Goal: Task Accomplishment & Management: Use online tool/utility

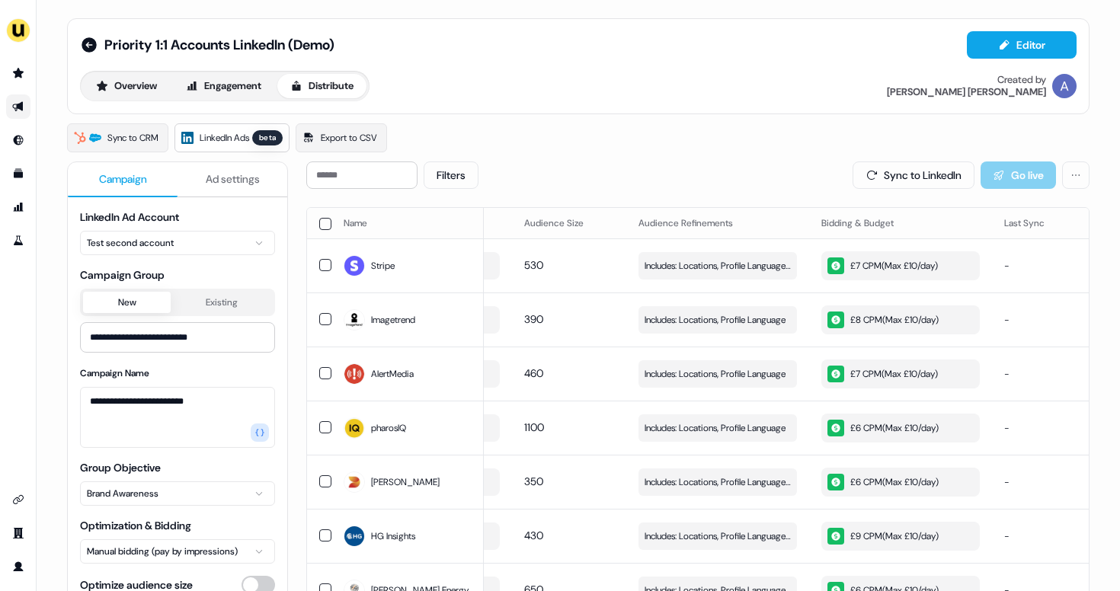
scroll to position [0, 158]
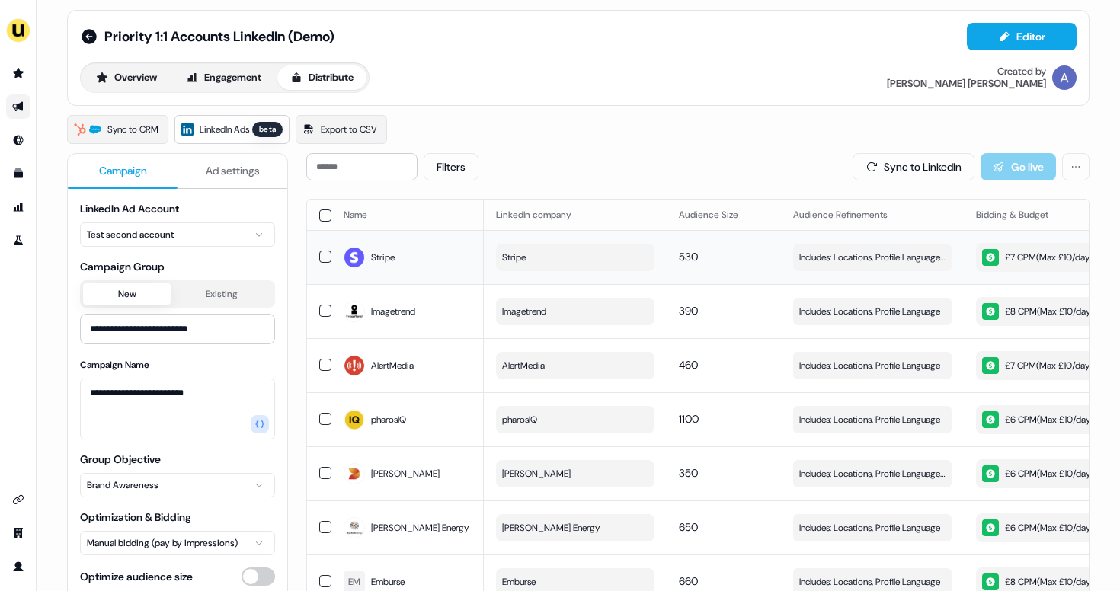
scroll to position [12, 0]
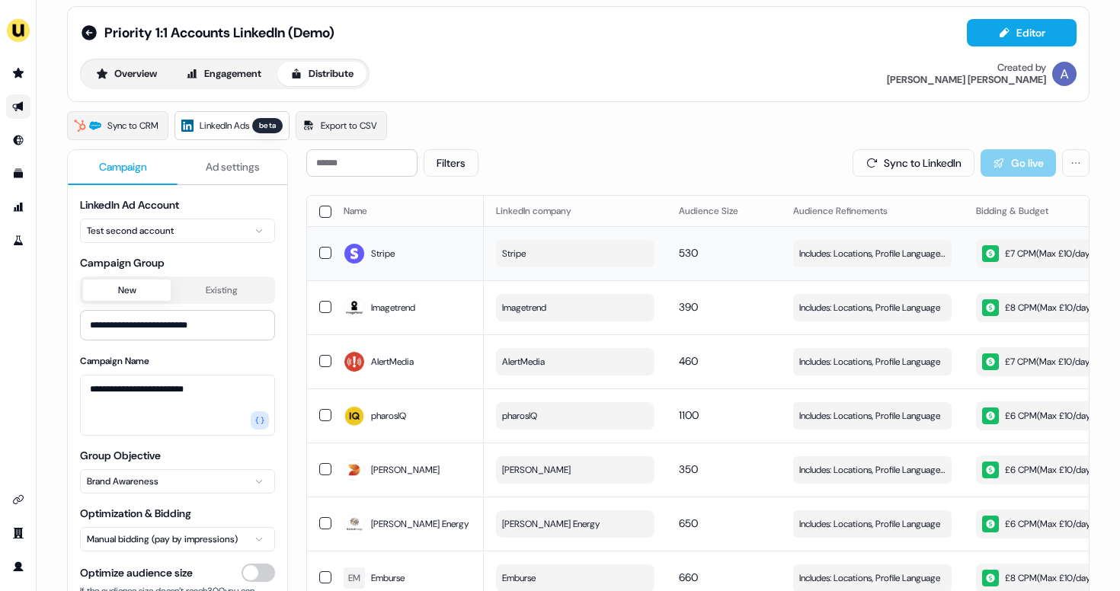
click at [1014, 251] on div "£7 CPM ( Max £10/day )" at bounding box center [1037, 253] width 110 height 17
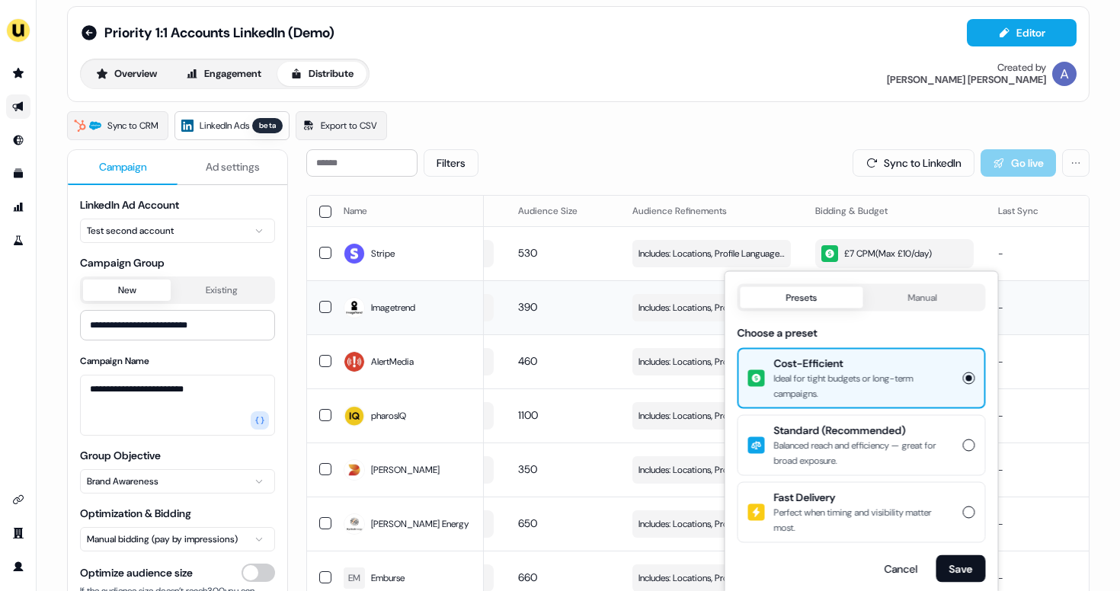
scroll to position [0, 162]
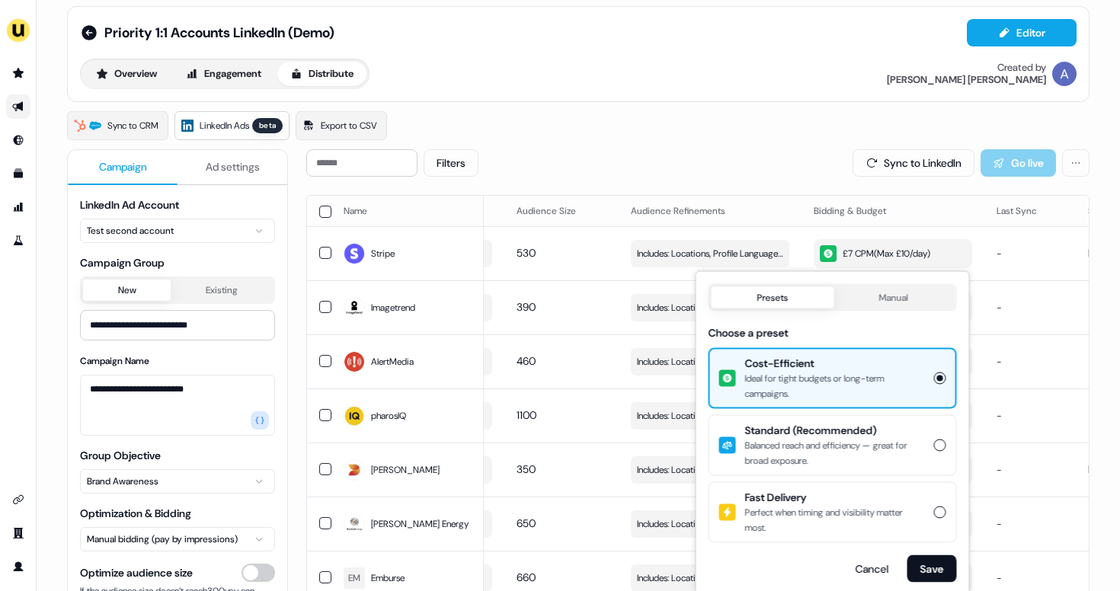
click at [797, 159] on div "Filters Sync to LinkedIn Go live" at bounding box center [697, 162] width 783 height 27
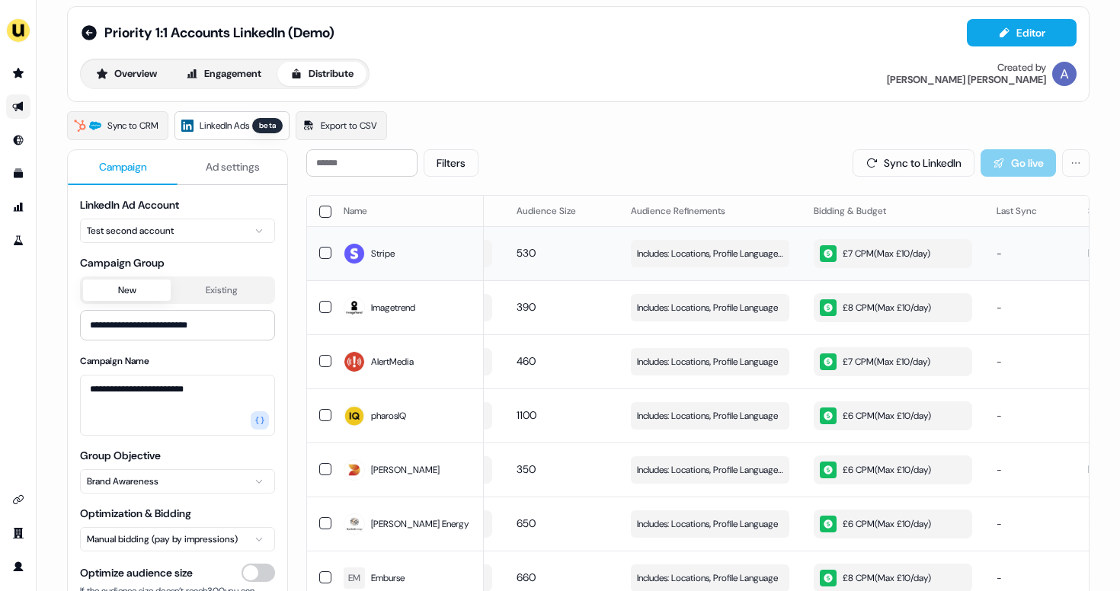
click at [919, 256] on div "£7 CPM ( Max £10/day )" at bounding box center [875, 253] width 110 height 17
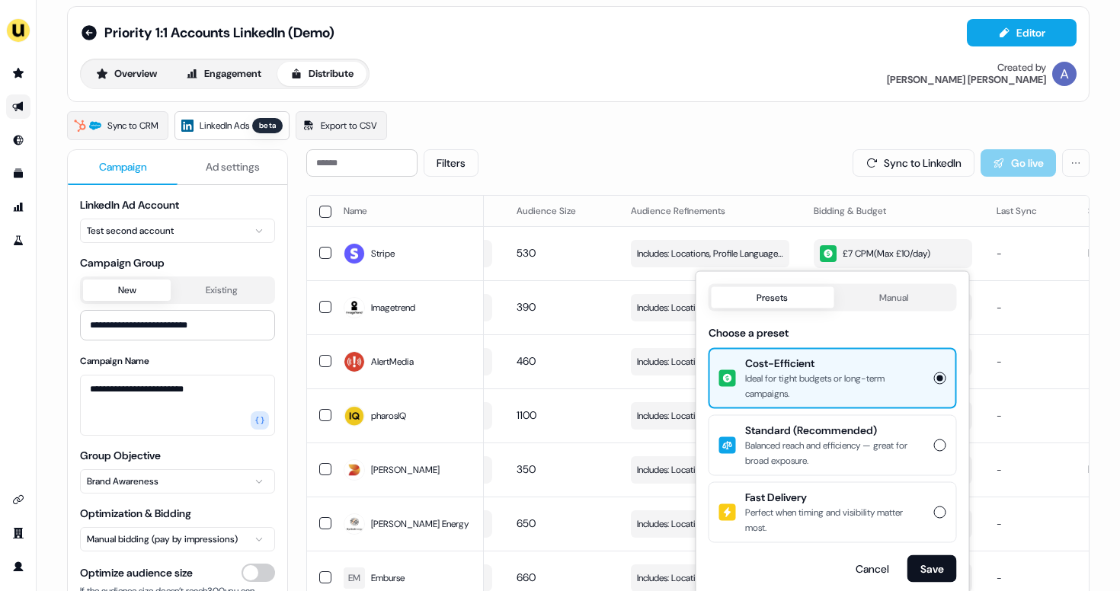
click at [805, 161] on div "Filters Sync to LinkedIn Go live" at bounding box center [697, 162] width 783 height 27
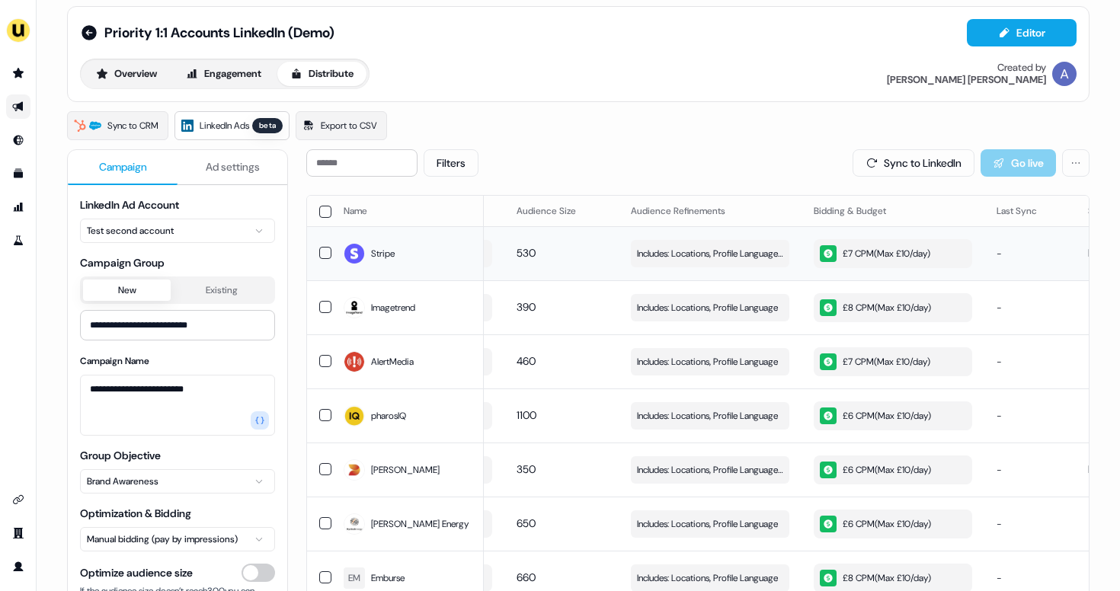
click at [893, 252] on div "£7 CPM ( Max £10/day )" at bounding box center [875, 253] width 110 height 17
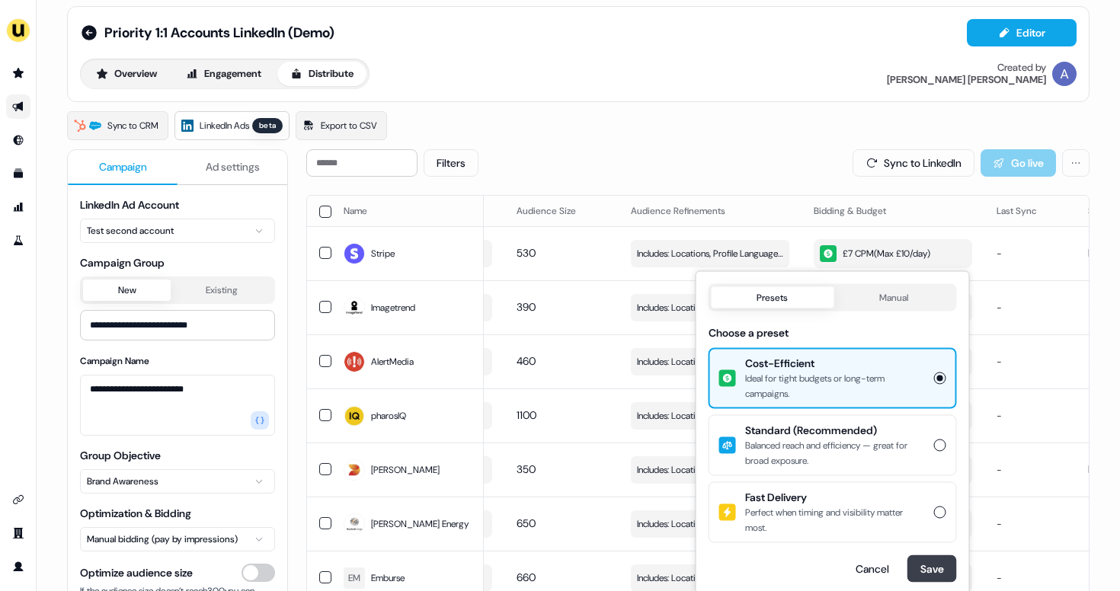
click at [925, 567] on button "Save" at bounding box center [932, 568] width 50 height 27
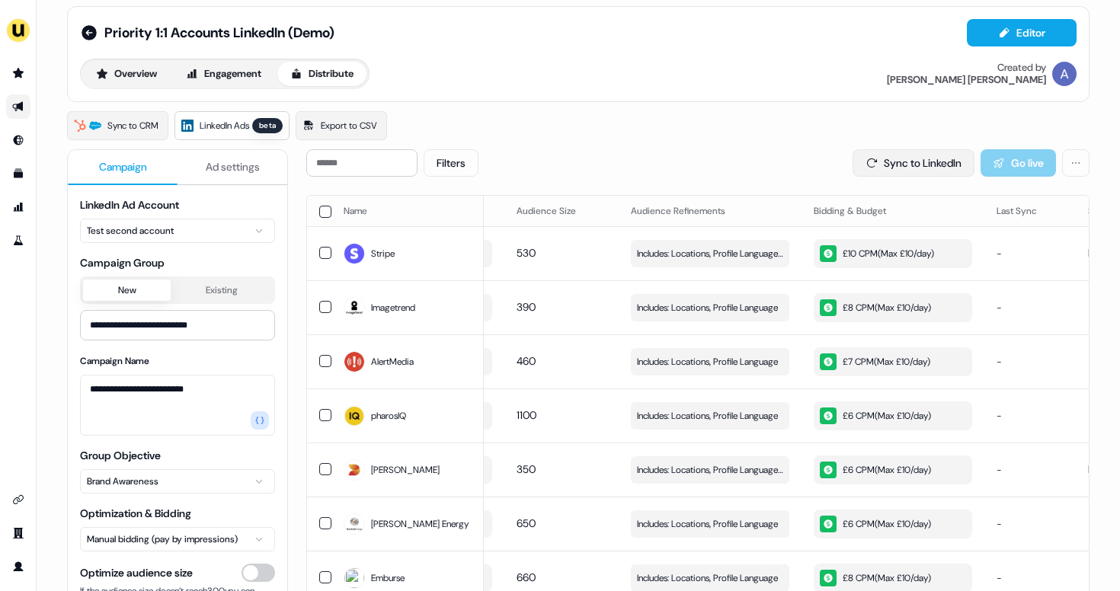
click at [919, 168] on button "Sync to LinkedIn" at bounding box center [913, 162] width 122 height 27
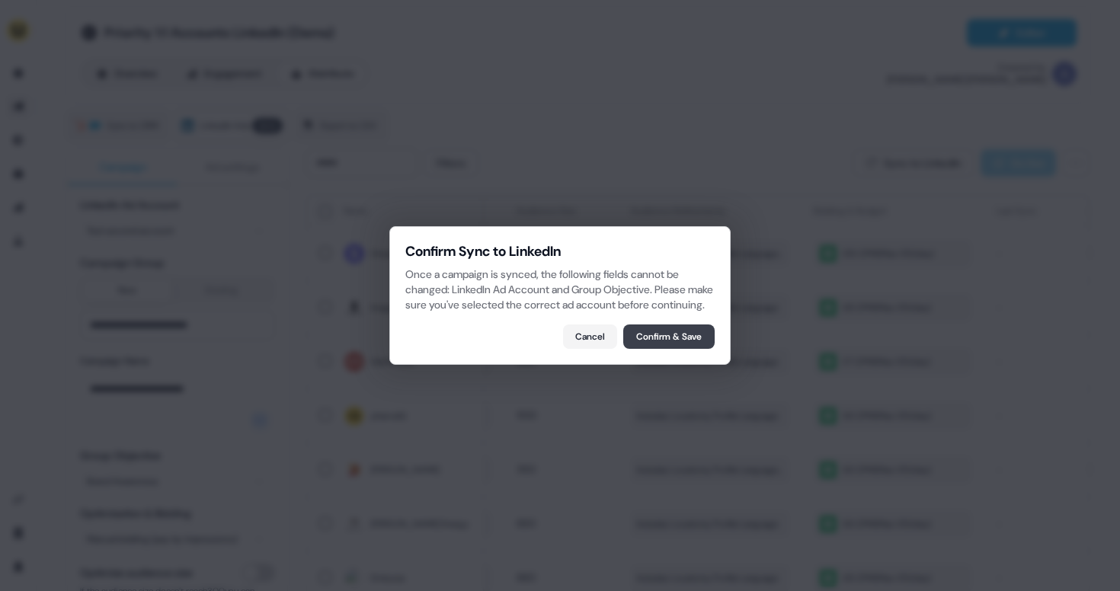
click at [687, 346] on button "Confirm & Save" at bounding box center [668, 336] width 91 height 24
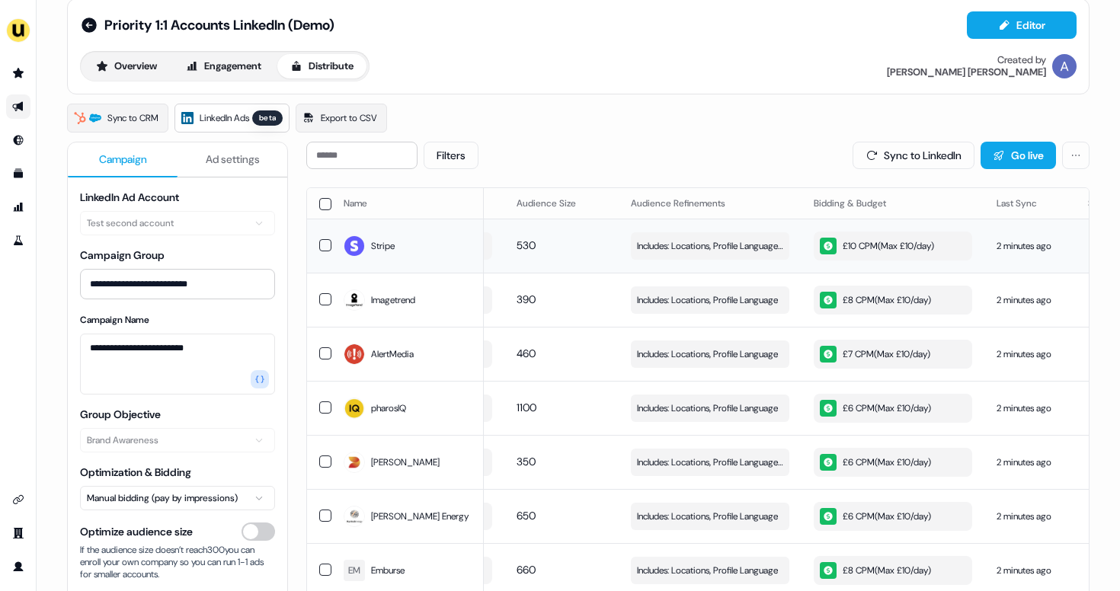
scroll to position [21, 0]
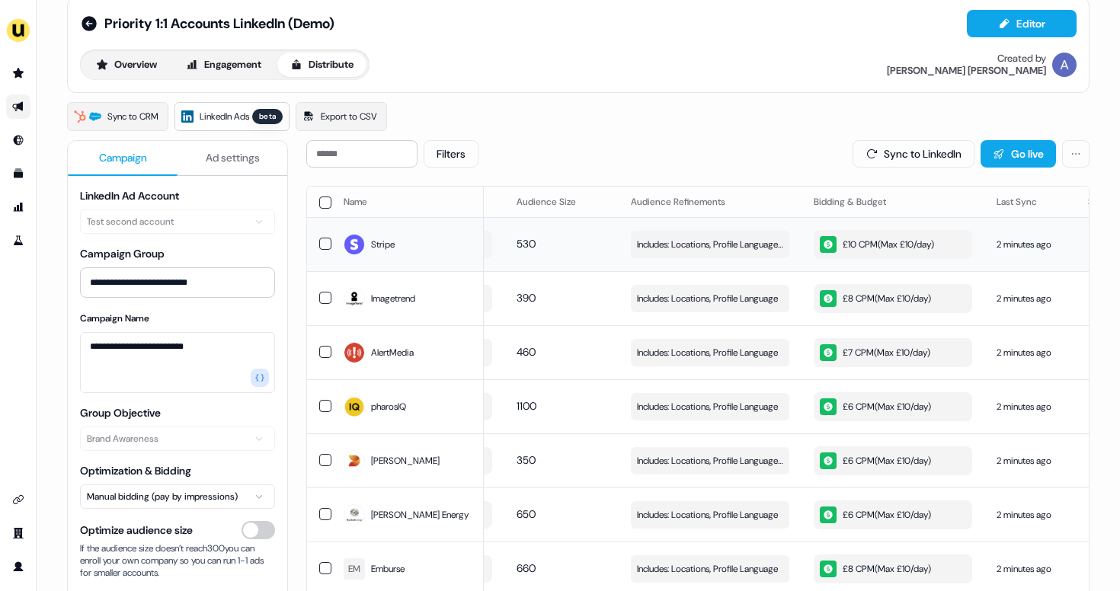
click at [865, 242] on div "£10 CPM ( Max £10/day )" at bounding box center [877, 244] width 114 height 17
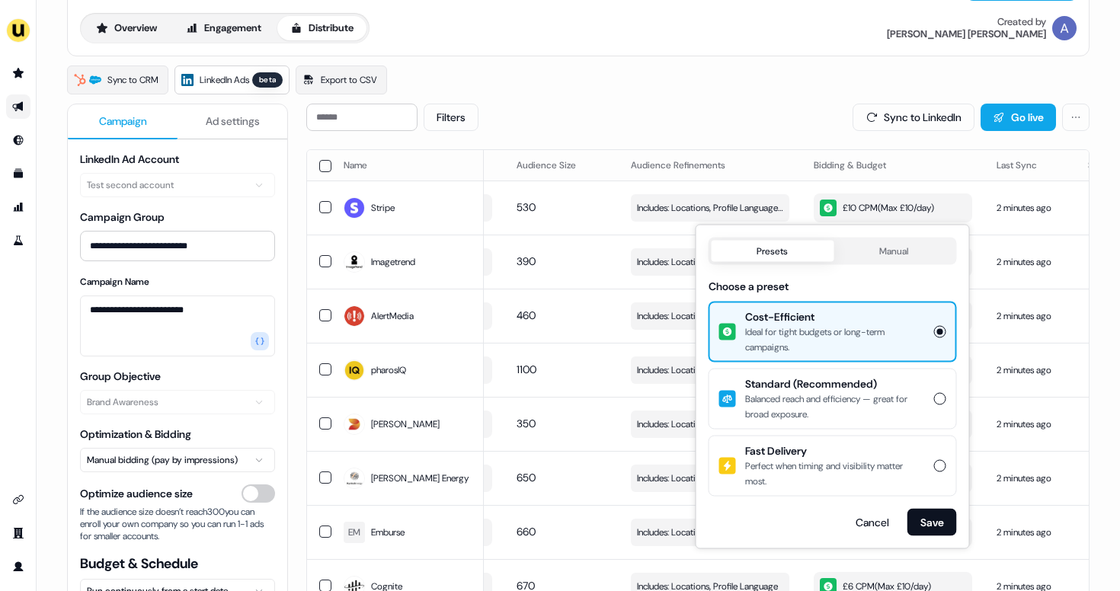
scroll to position [64, 0]
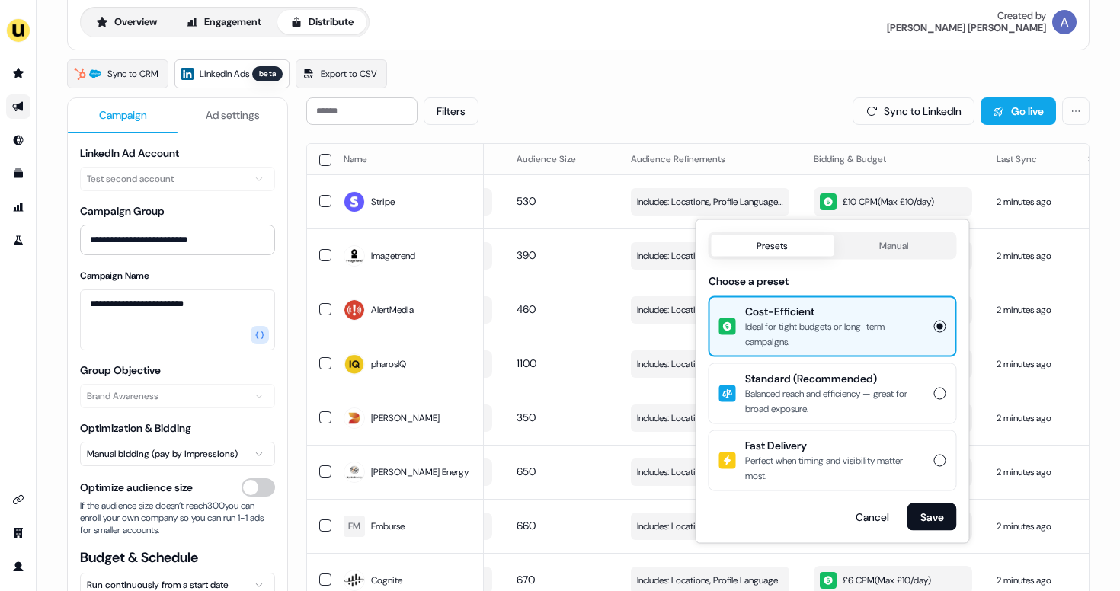
click at [781, 117] on div "Filters Sync to LinkedIn Go live" at bounding box center [697, 110] width 783 height 27
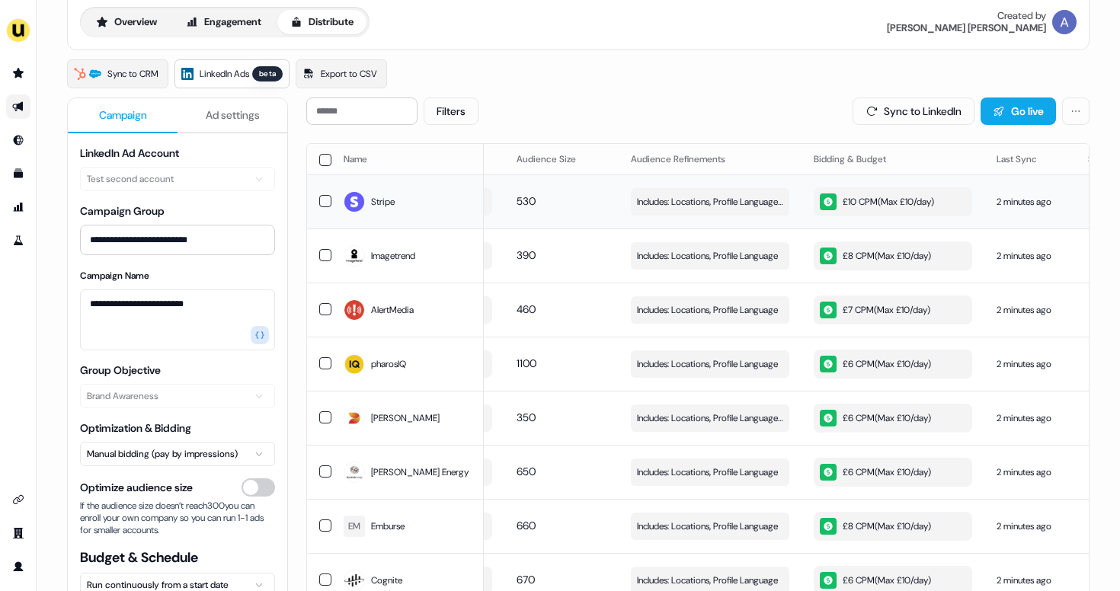
click at [884, 197] on div "£10 CPM ( Max £10/day )" at bounding box center [877, 201] width 114 height 17
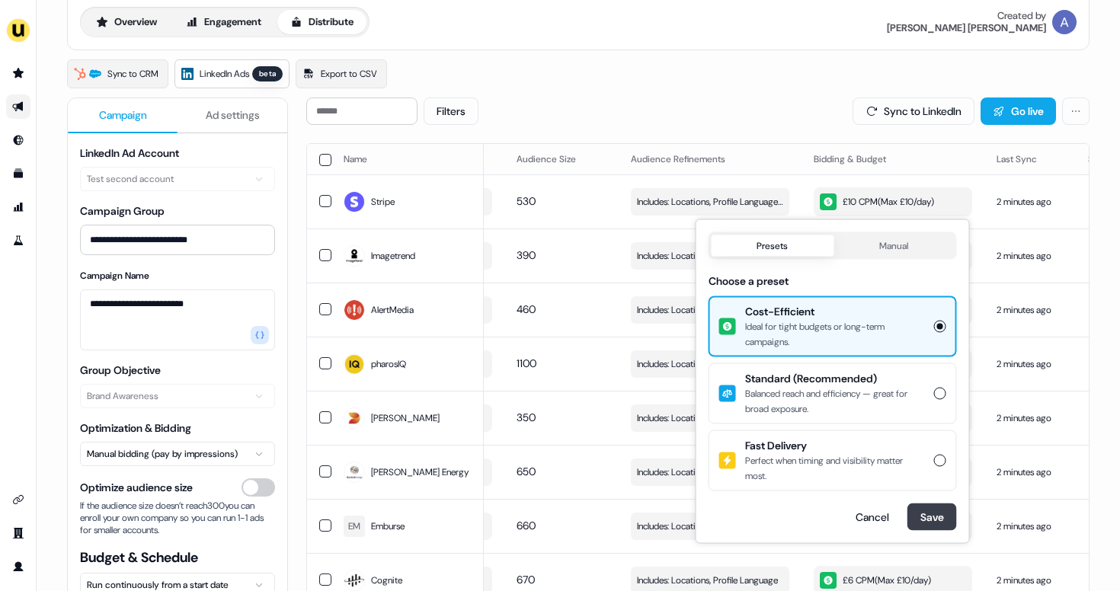
click at [929, 511] on button "Save" at bounding box center [932, 516] width 50 height 27
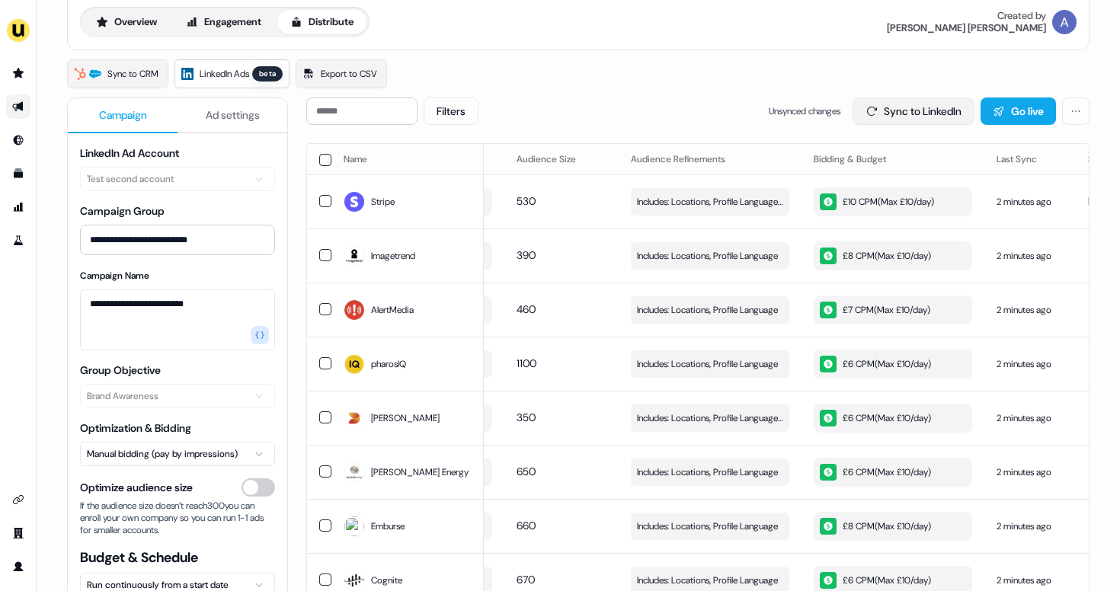
click at [913, 117] on button "Sync to LinkedIn" at bounding box center [913, 110] width 122 height 27
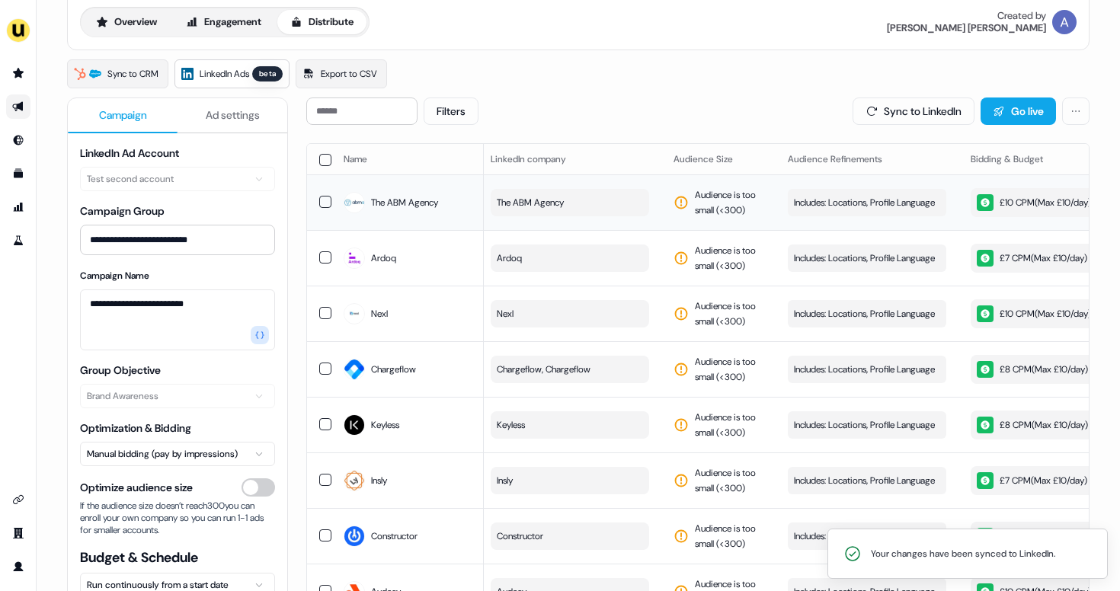
scroll to position [0, 0]
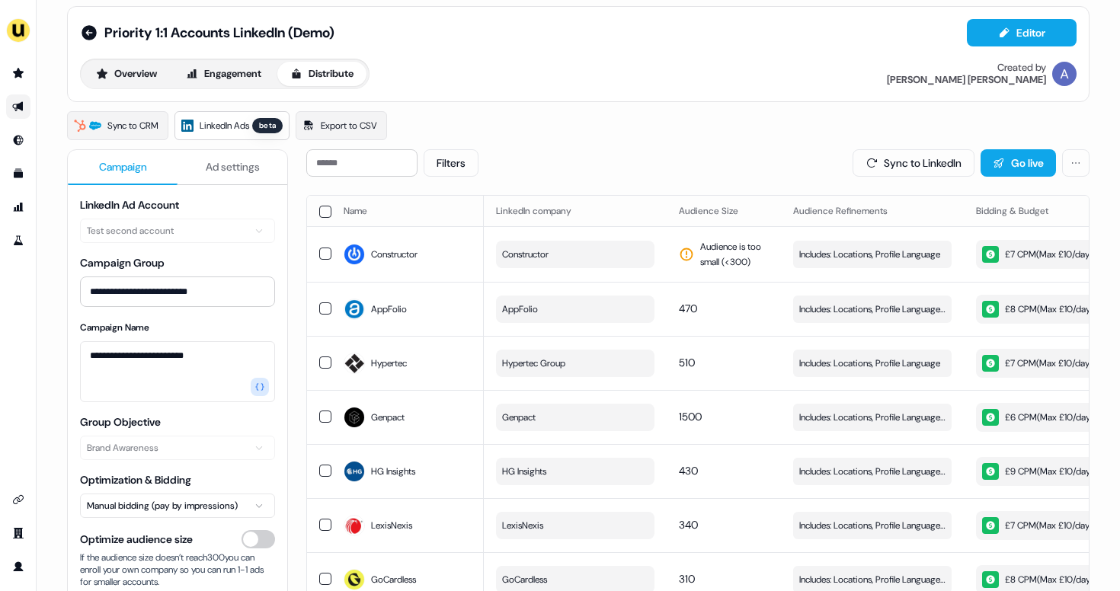
scroll to position [7, 0]
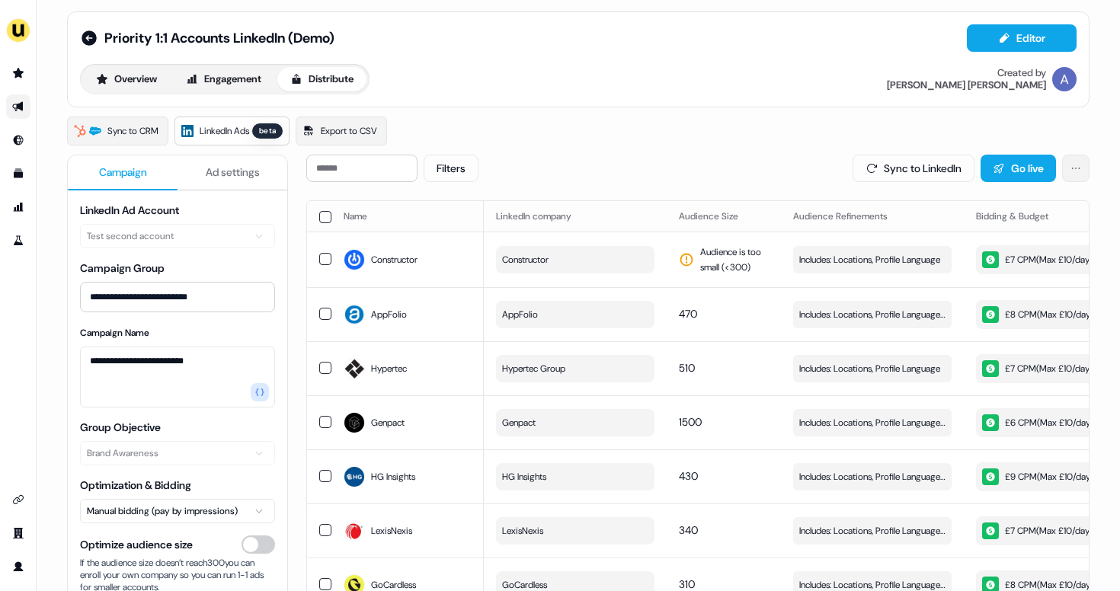
click at [1069, 165] on html "**********" at bounding box center [560, 295] width 1120 height 591
click at [1030, 200] on link "View Campaign Group" at bounding box center [1025, 201] width 105 height 24
click at [1079, 171] on html "**********" at bounding box center [560, 295] width 1120 height 591
click at [1070, 201] on link "View Campaign Group" at bounding box center [1025, 201] width 105 height 24
click at [1076, 172] on html "**********" at bounding box center [560, 295] width 1120 height 591
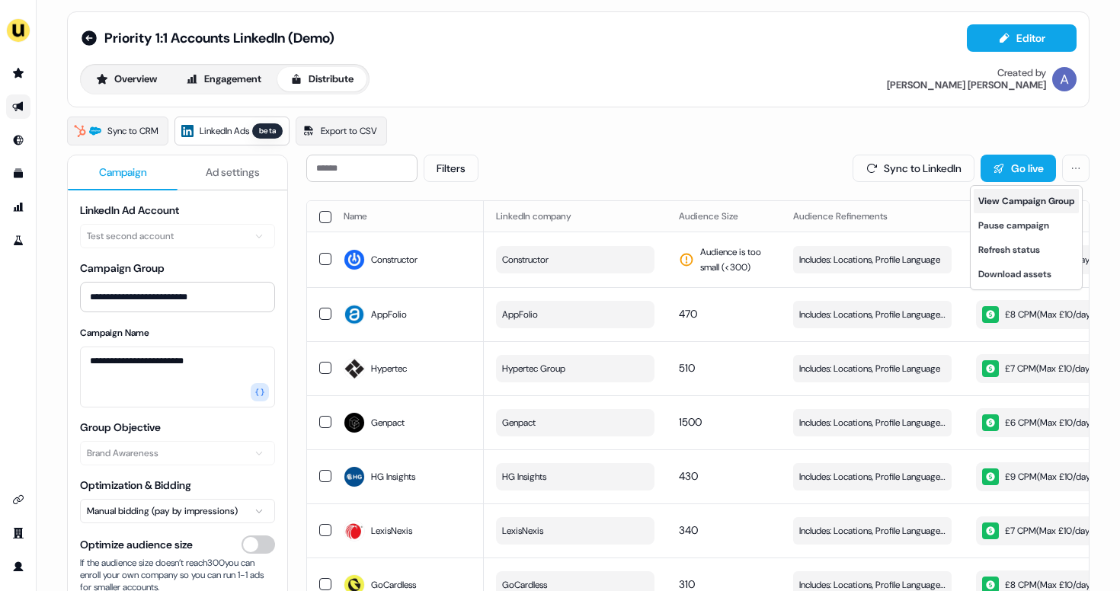
click at [1054, 205] on link "View Campaign Group" at bounding box center [1025, 201] width 105 height 24
click at [1072, 174] on html "**********" at bounding box center [560, 295] width 1120 height 591
click at [1062, 206] on link "View Campaign Group" at bounding box center [1025, 201] width 105 height 24
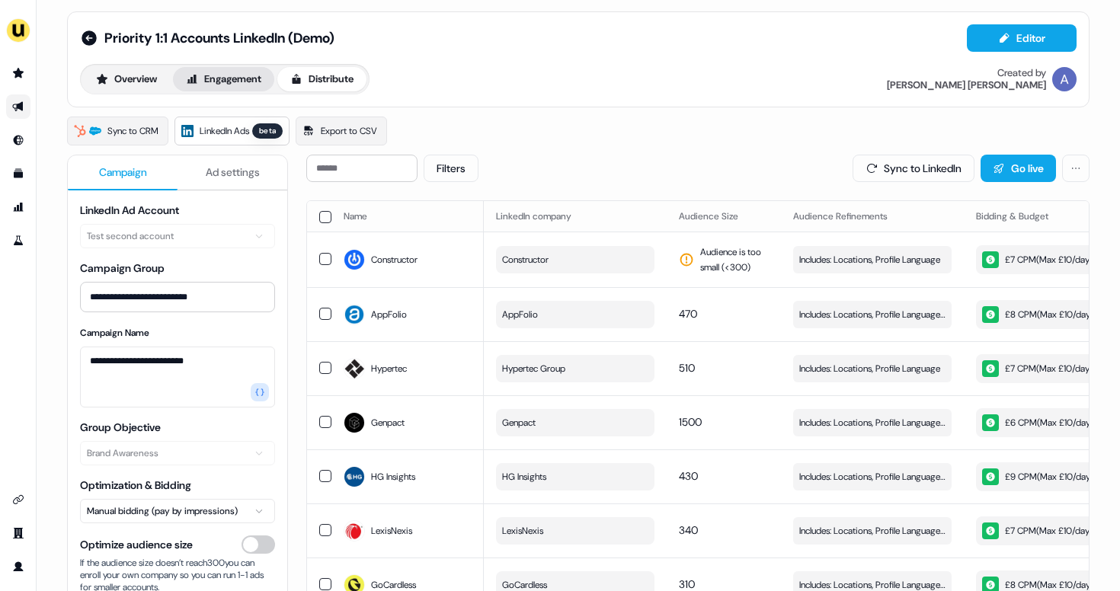
click at [215, 75] on button "Engagement" at bounding box center [223, 79] width 101 height 24
